Goal: Information Seeking & Learning: Check status

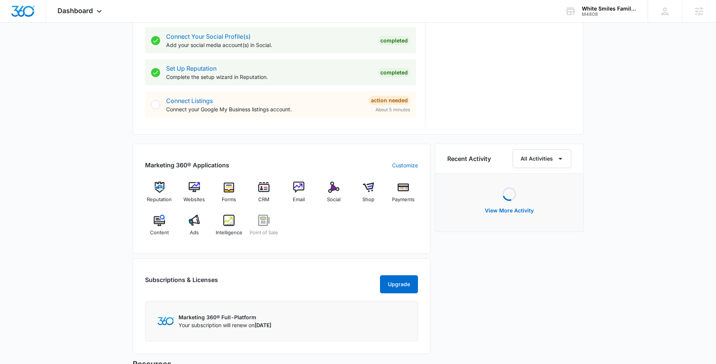
scroll to position [485, 0]
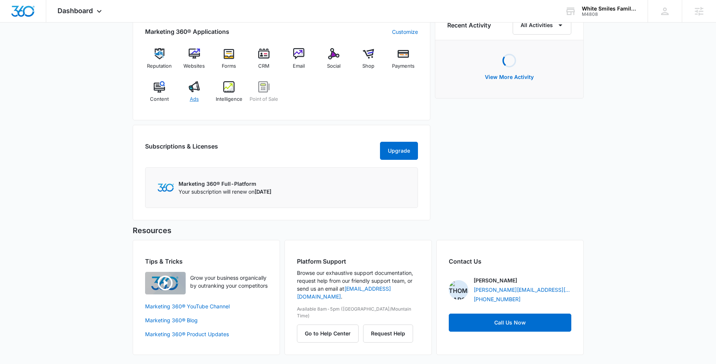
click at [196, 81] on img at bounding box center [194, 86] width 11 height 11
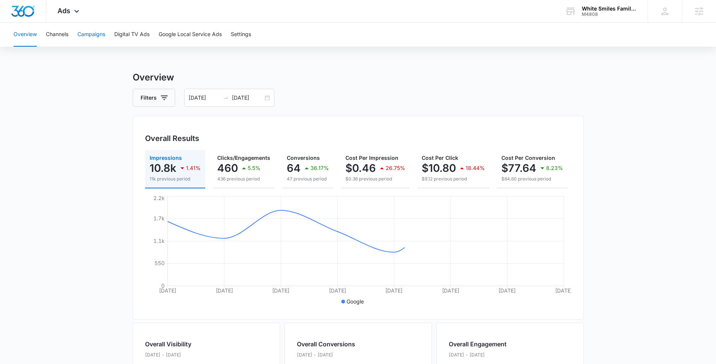
click at [92, 39] on button "Campaigns" at bounding box center [91, 35] width 28 height 24
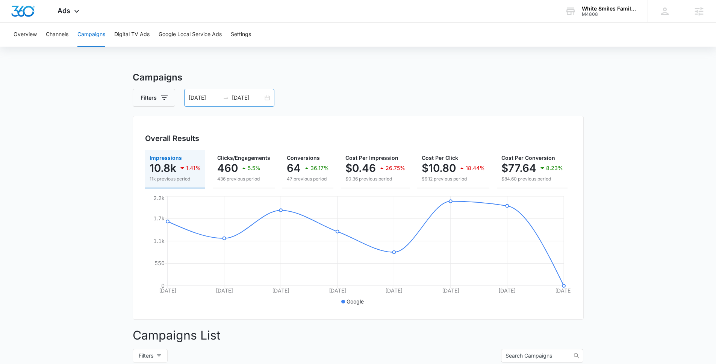
click at [247, 100] on input "09/09/2025" at bounding box center [247, 98] width 31 height 8
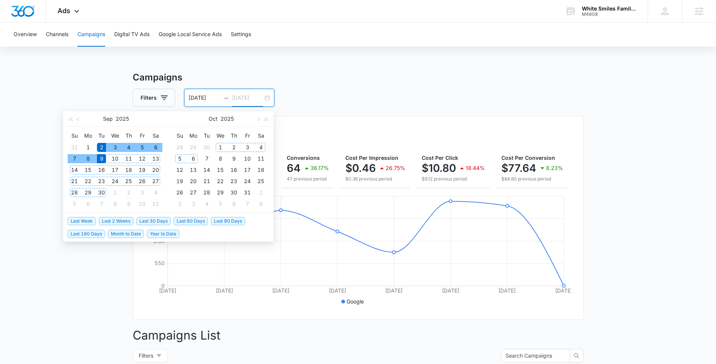
type input "09/09/2025"
click at [157, 236] on span "Year to Date" at bounding box center [163, 234] width 32 height 8
type input "01/01/2025"
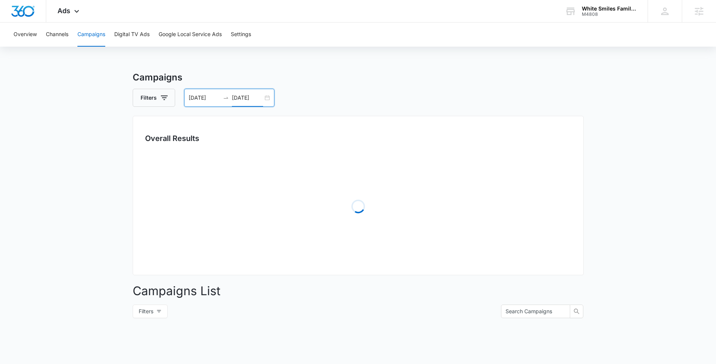
click at [53, 170] on main "Campaigns Filters 01/01/2025 09/09/2025 Overall Results Loading Campaigns List …" at bounding box center [358, 267] width 716 height 392
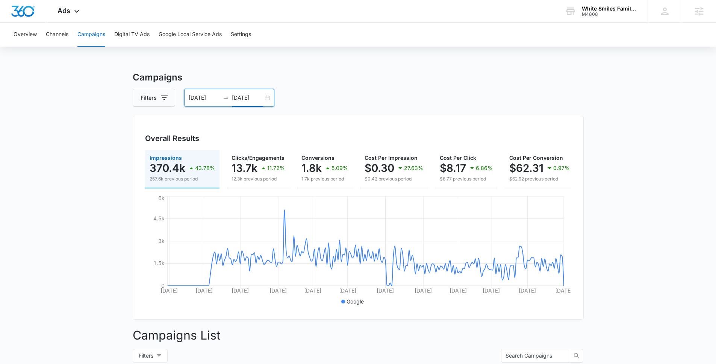
click at [255, 98] on input "09/09/2025" at bounding box center [247, 98] width 31 height 8
type input "09/09/2025"
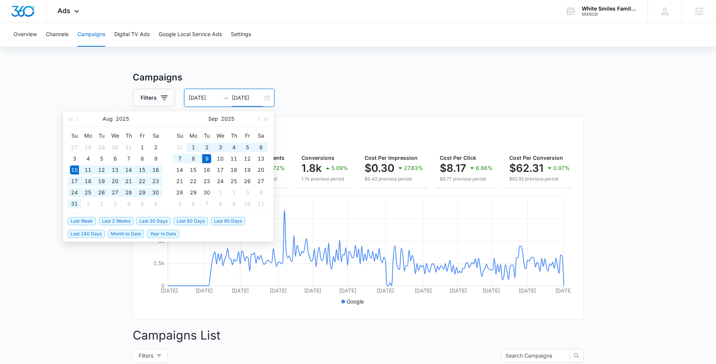
click at [156, 224] on span "Last 30 Days" at bounding box center [153, 221] width 34 height 8
type input "08/10/2025"
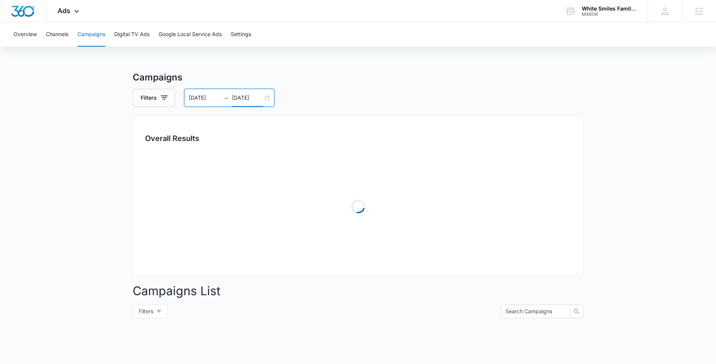
click at [715, 215] on main "Campaigns Filters 08/10/2025 09/09/2025 Overall Results Loading Campaigns List …" at bounding box center [358, 267] width 716 height 392
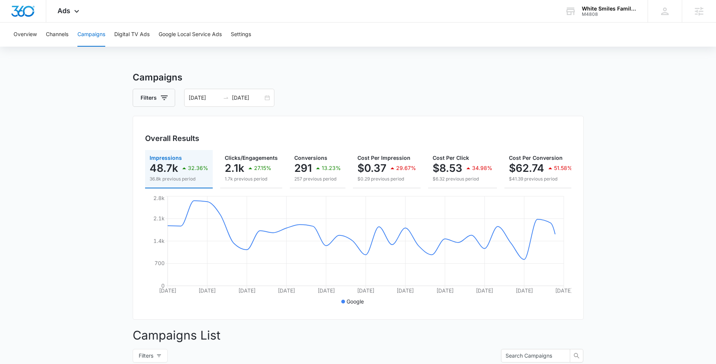
scroll to position [0, 109]
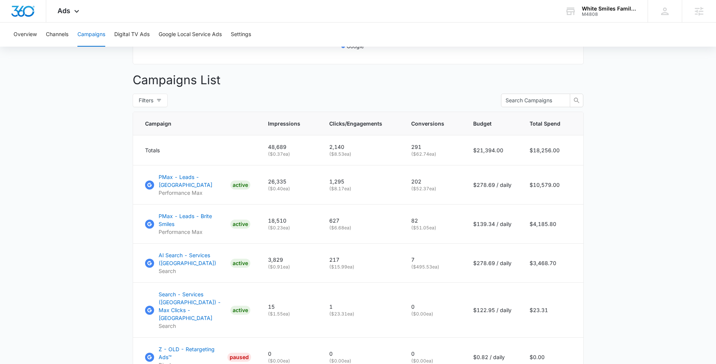
scroll to position [256, 0]
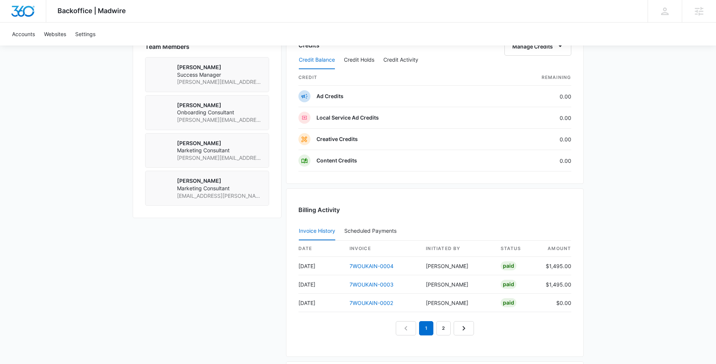
scroll to position [649, 0]
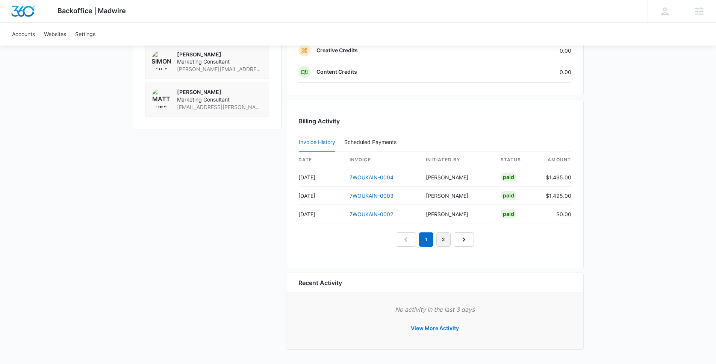
click at [449, 239] on link "2" at bounding box center [443, 239] width 14 height 14
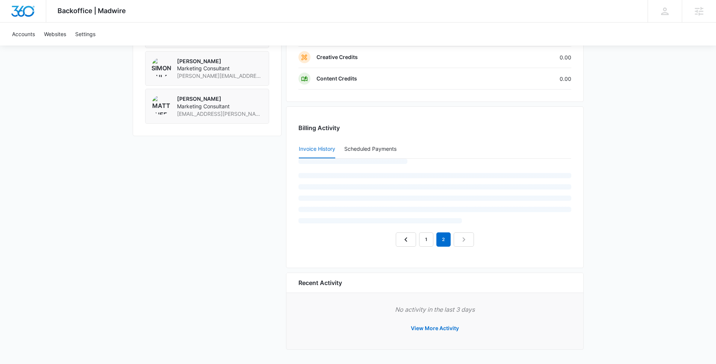
scroll to position [612, 0]
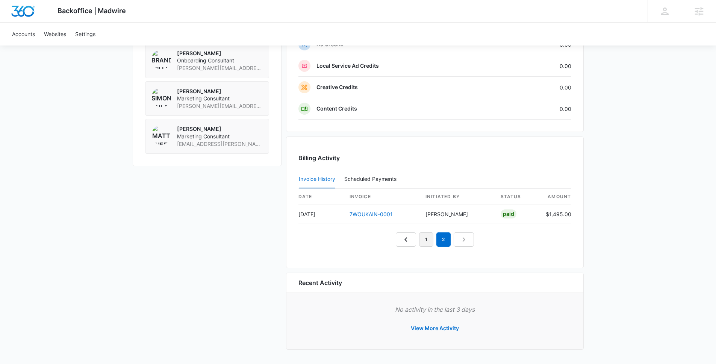
click at [429, 242] on link "1" at bounding box center [426, 239] width 14 height 14
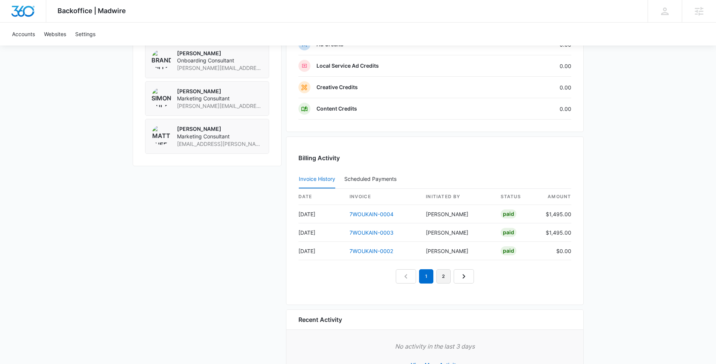
click at [450, 278] on link "2" at bounding box center [443, 276] width 14 height 14
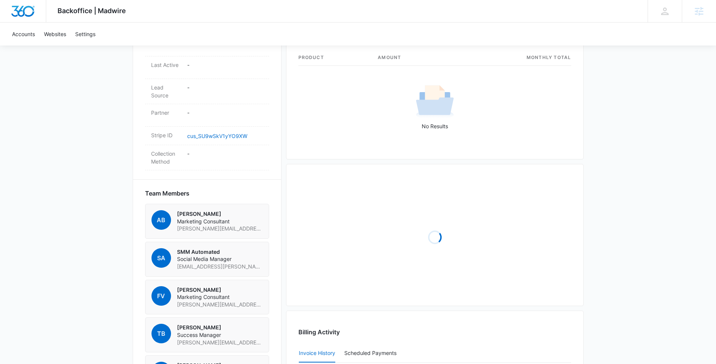
scroll to position [365, 0]
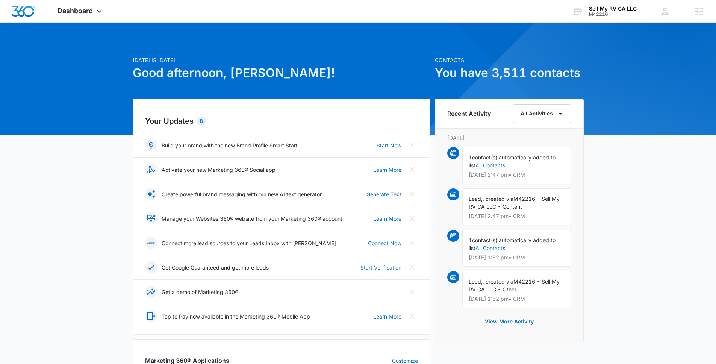
scroll to position [267, 0]
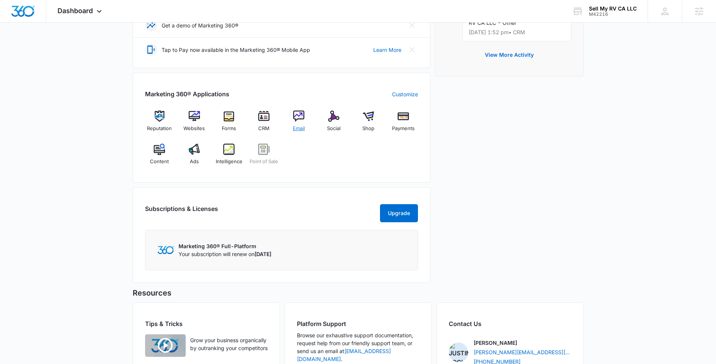
click at [298, 124] on div "Email" at bounding box center [299, 124] width 29 height 27
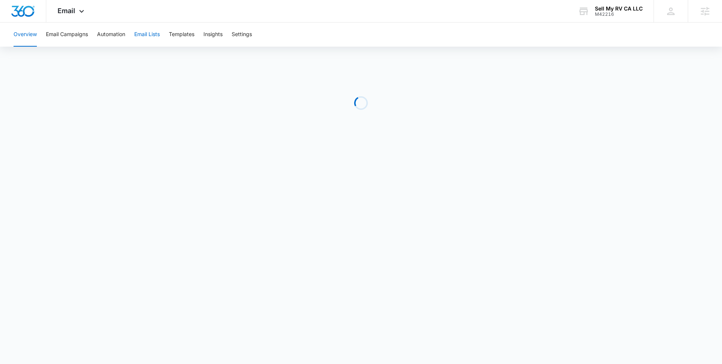
click at [144, 36] on button "Email Lists" at bounding box center [147, 35] width 26 height 24
click at [106, 39] on button "Automation" at bounding box center [111, 35] width 28 height 24
